Goal: Task Accomplishment & Management: Manage account settings

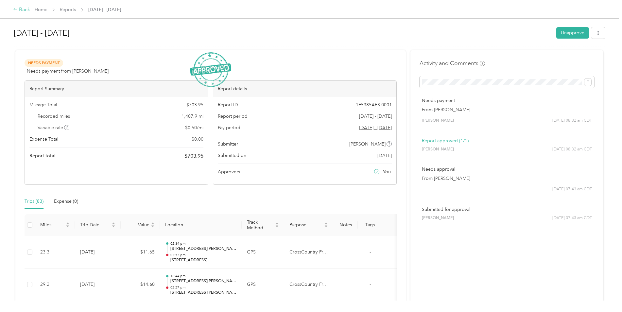
click at [26, 11] on div "Back" at bounding box center [21, 10] width 17 height 8
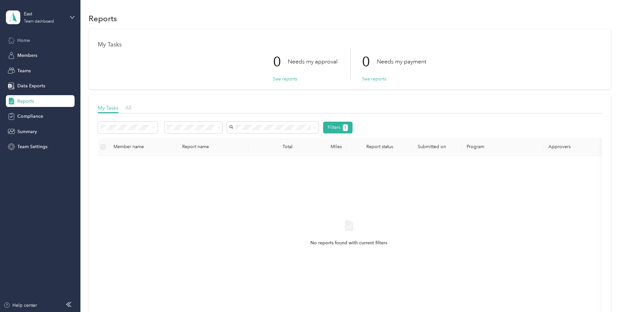
click at [24, 39] on span "Home" at bounding box center [23, 40] width 13 height 7
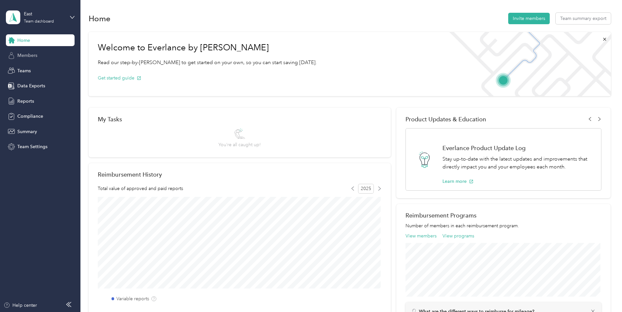
click at [22, 55] on span "Members" at bounding box center [27, 55] width 20 height 7
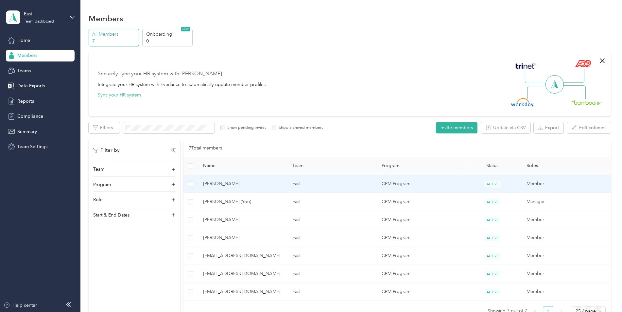
click at [236, 183] on span "[PERSON_NAME]" at bounding box center [242, 183] width 79 height 7
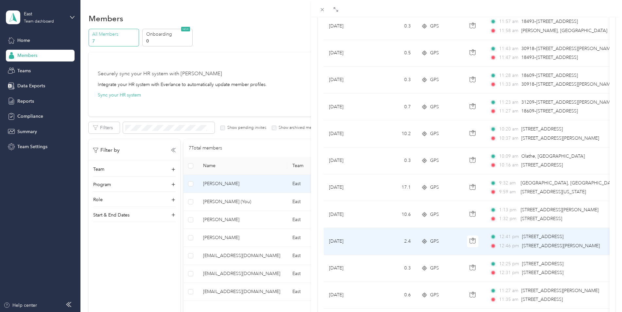
scroll to position [33, 0]
